Goal: Find specific page/section: Find specific page/section

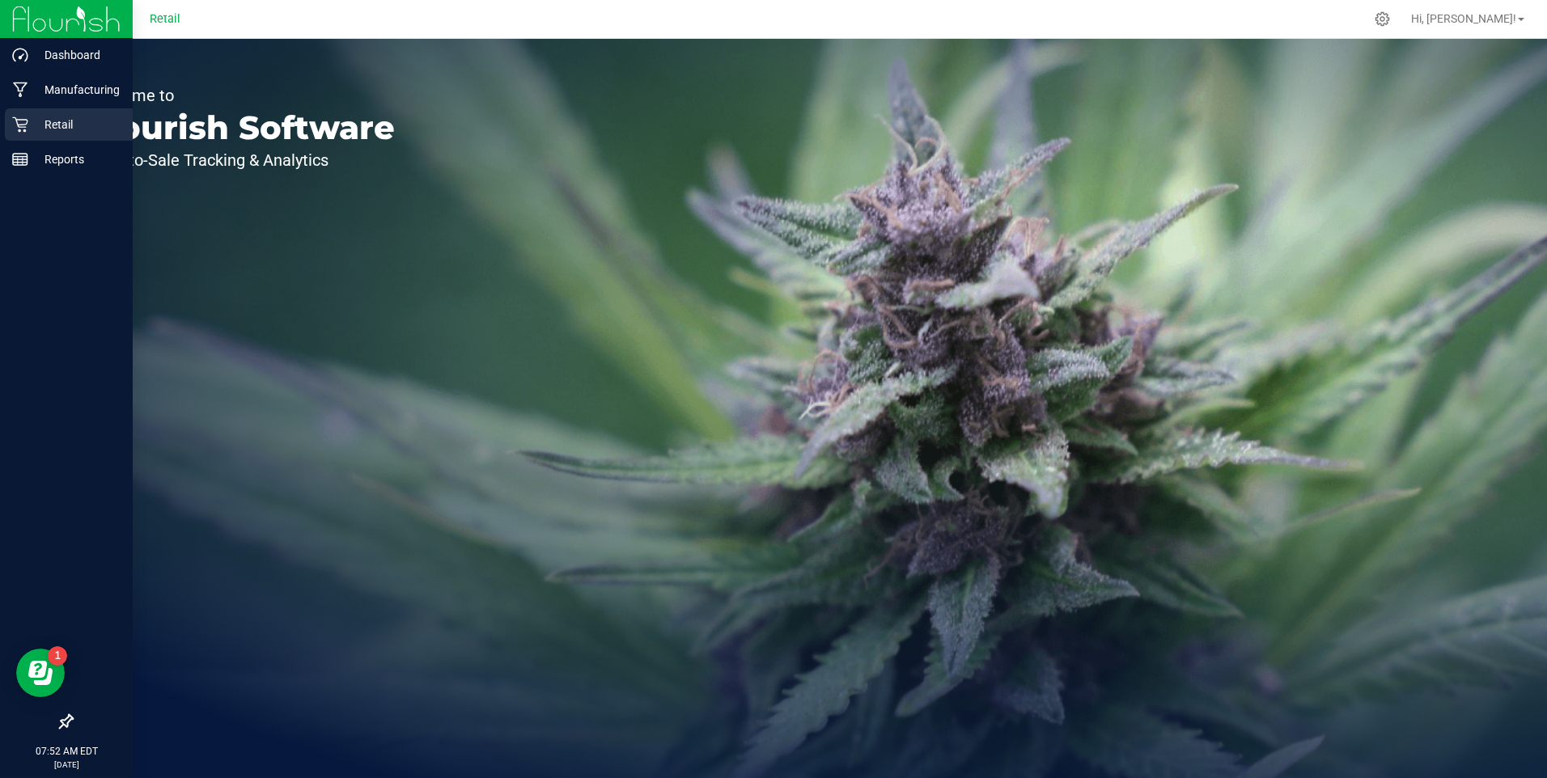
click at [19, 126] on icon at bounding box center [19, 124] width 15 height 15
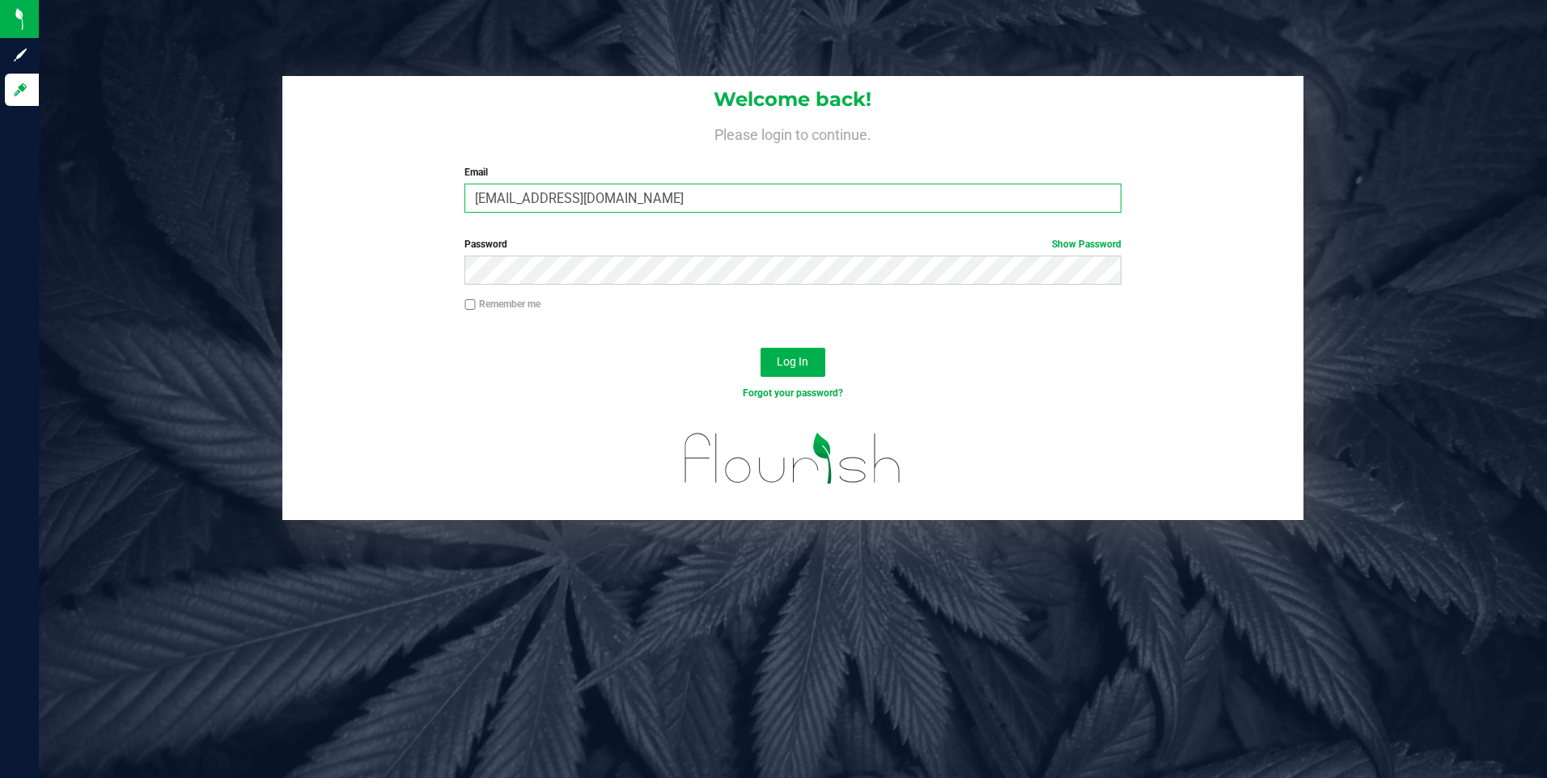
click at [512, 197] on input "[EMAIL_ADDRESS][DOMAIN_NAME]" at bounding box center [792, 198] width 657 height 29
type input "[EMAIL_ADDRESS][DOMAIN_NAME]"
click at [367, 313] on form "Welcome back! Please login to continue. Email [EMAIL_ADDRESS][DOMAIN_NAME] Requ…" at bounding box center [792, 298] width 997 height 444
click at [760, 348] on button "Log In" at bounding box center [792, 362] width 65 height 29
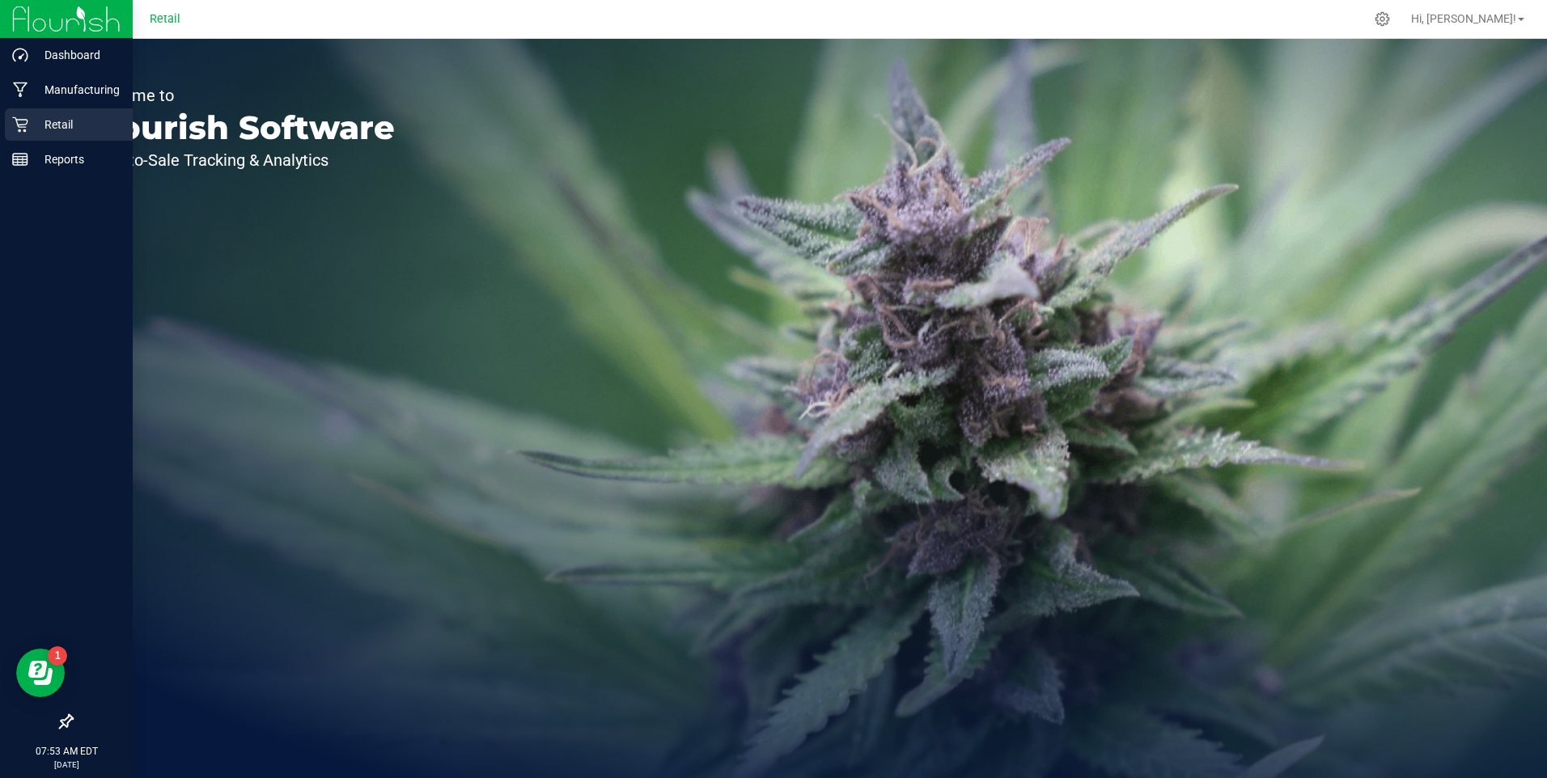
click at [36, 125] on p "Retail" at bounding box center [76, 124] width 97 height 19
